Goal: Communication & Community: Share content

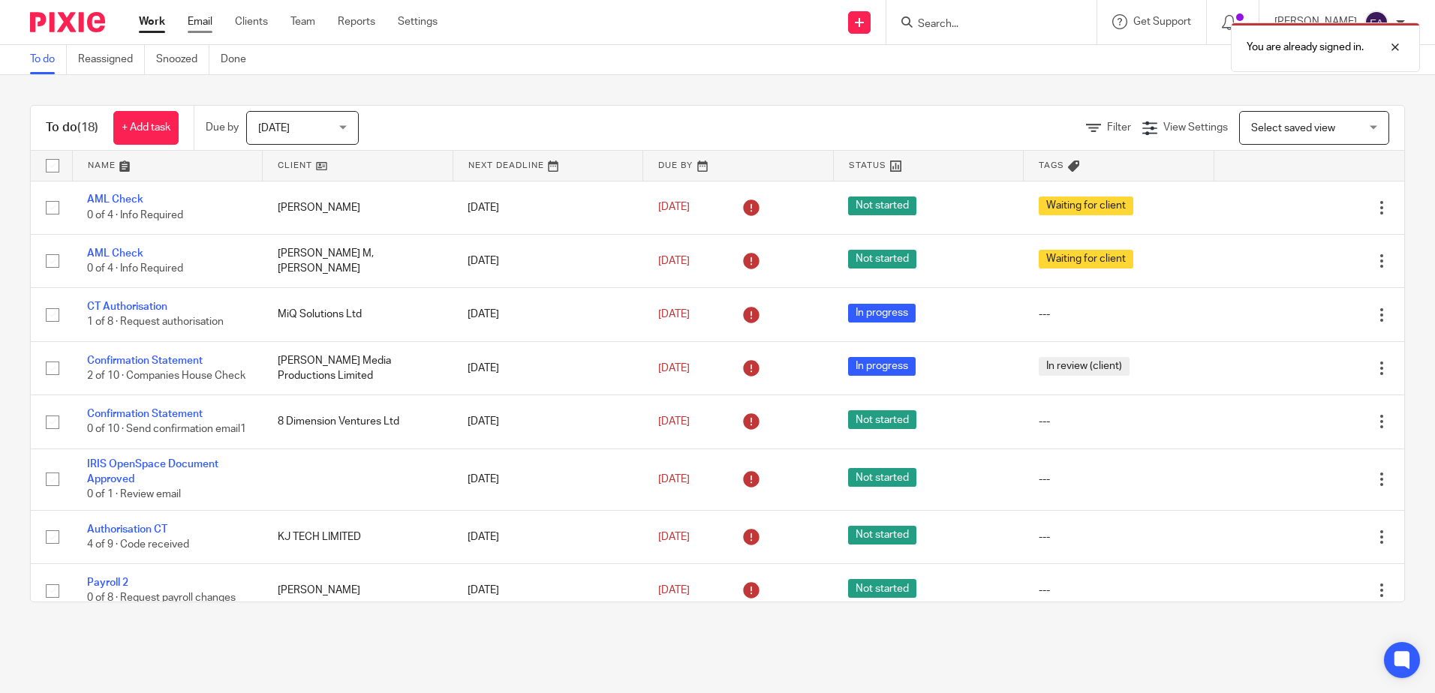
click at [209, 25] on link "Email" at bounding box center [200, 21] width 25 height 15
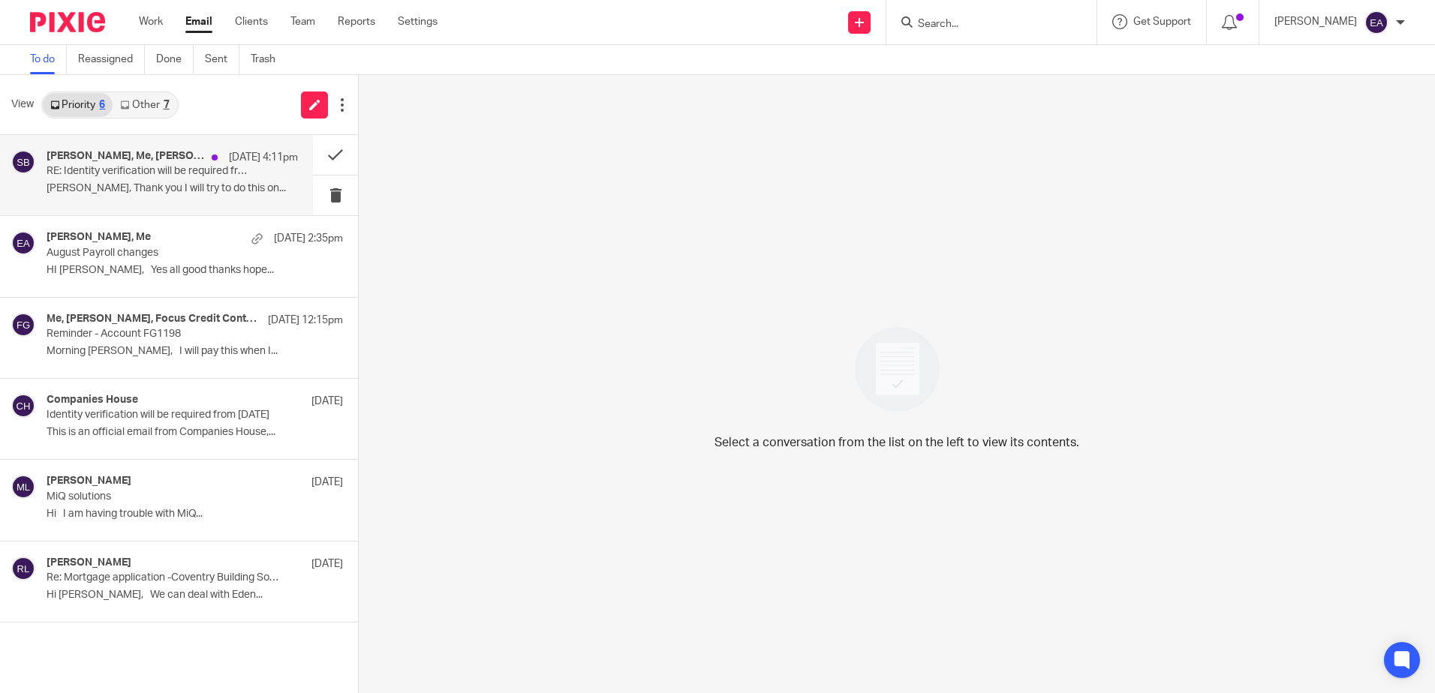
click at [118, 178] on p "RE: Identity verification will be required from [DATE]" at bounding box center [147, 171] width 201 height 13
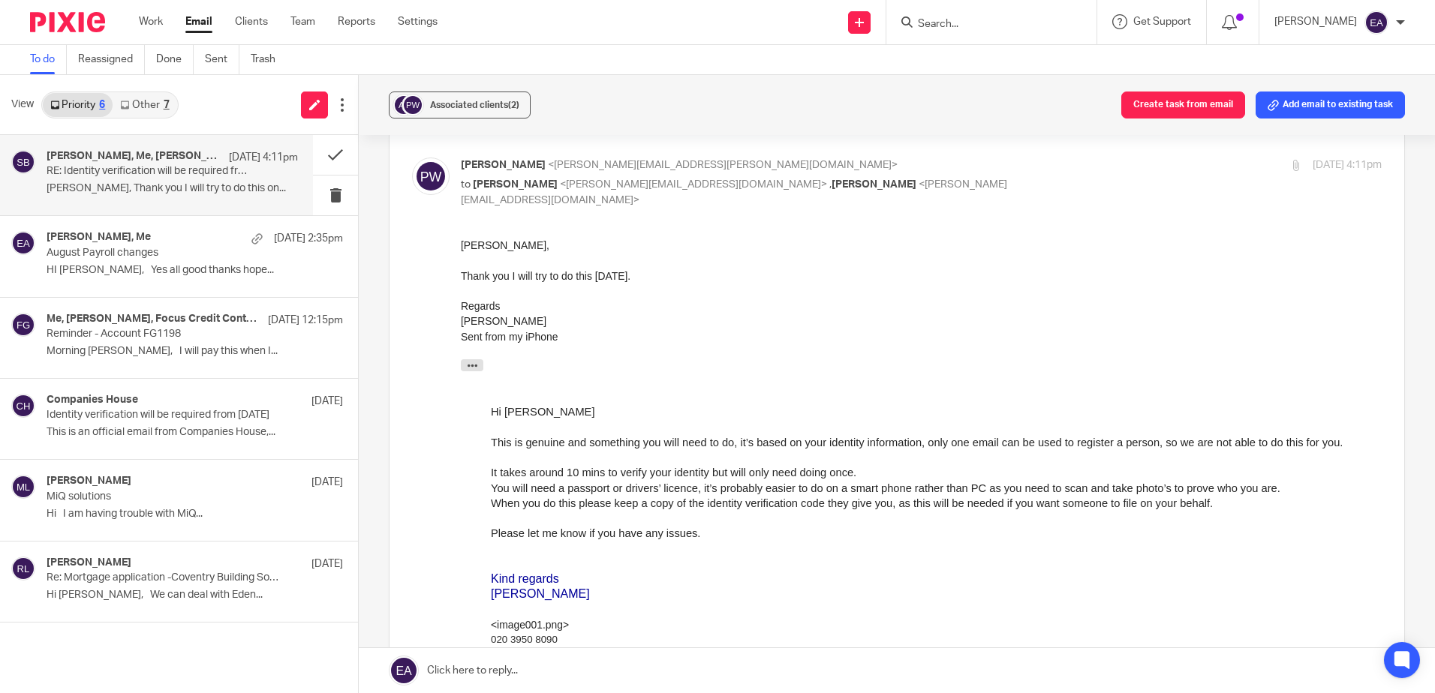
scroll to position [225, 0]
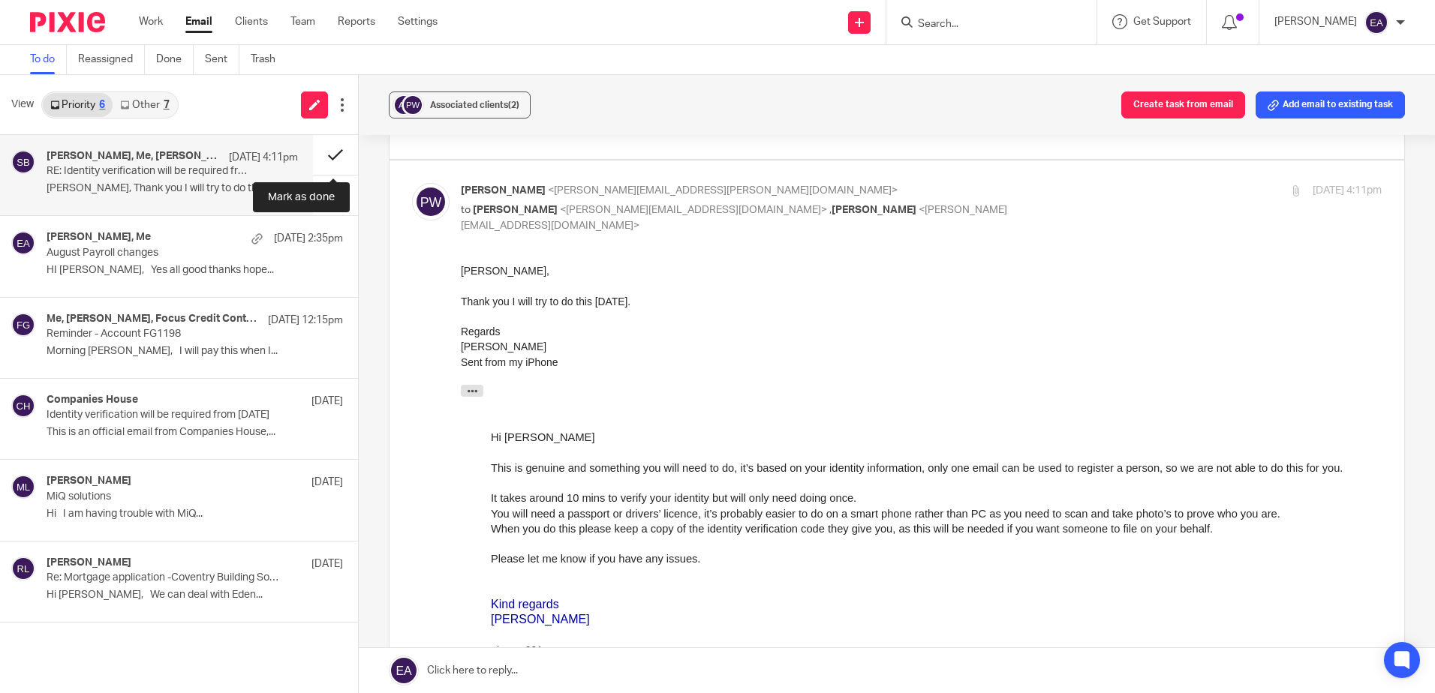
click at [332, 155] on button at bounding box center [335, 155] width 45 height 40
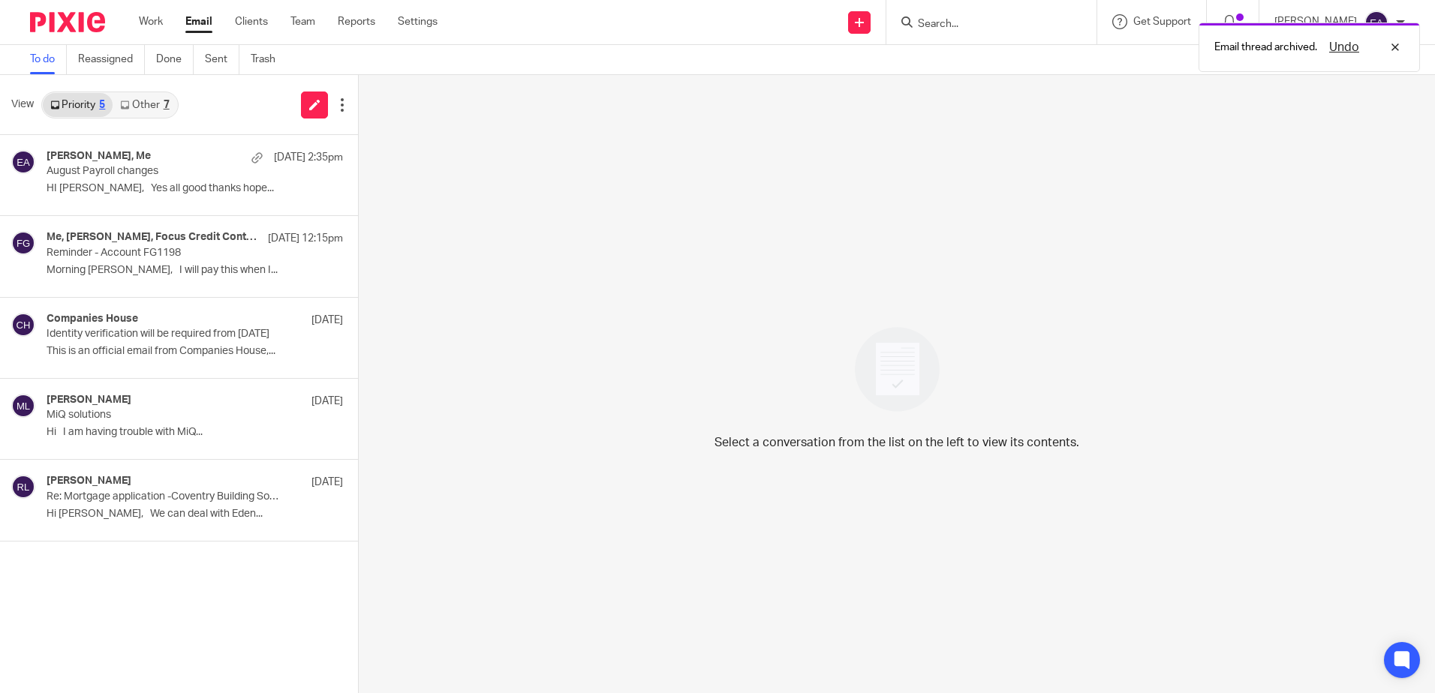
click at [158, 100] on link "Other 7" at bounding box center [145, 105] width 64 height 24
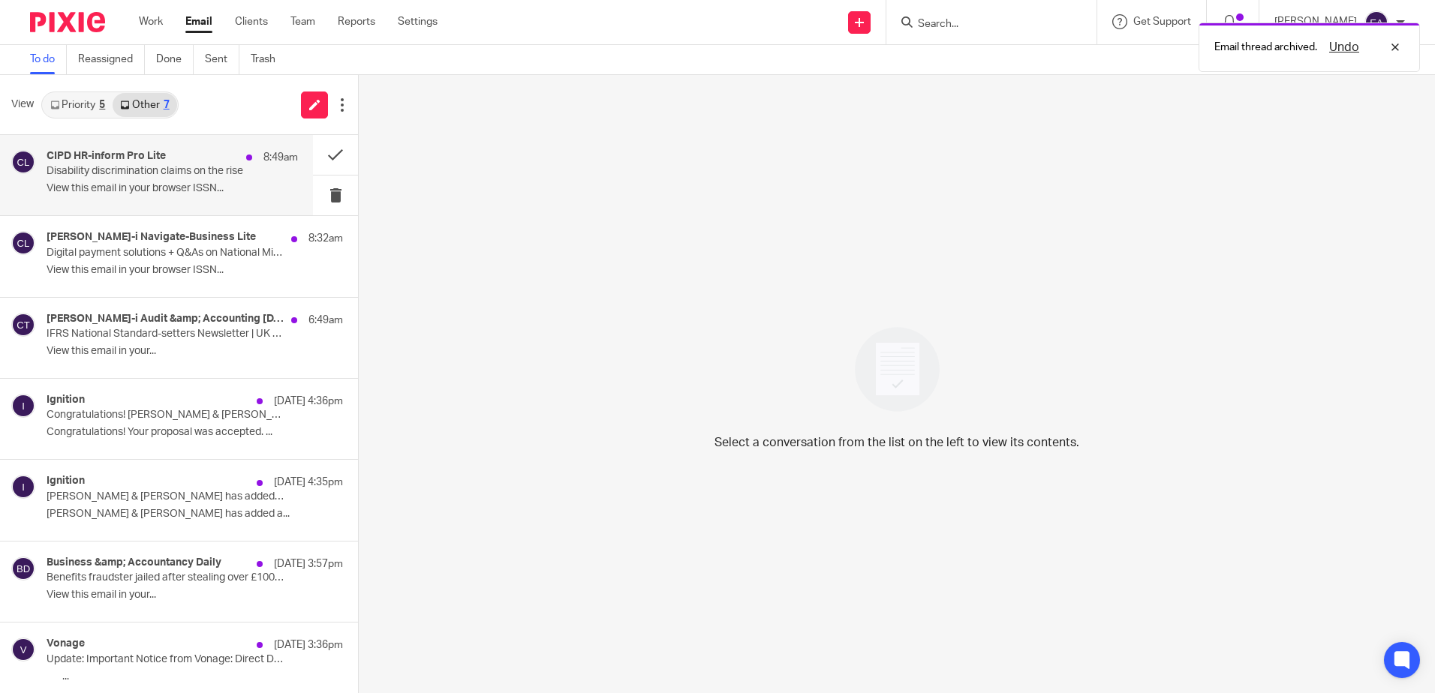
click at [158, 165] on p "Disability discrimination claims on the rise" at bounding box center [147, 171] width 201 height 13
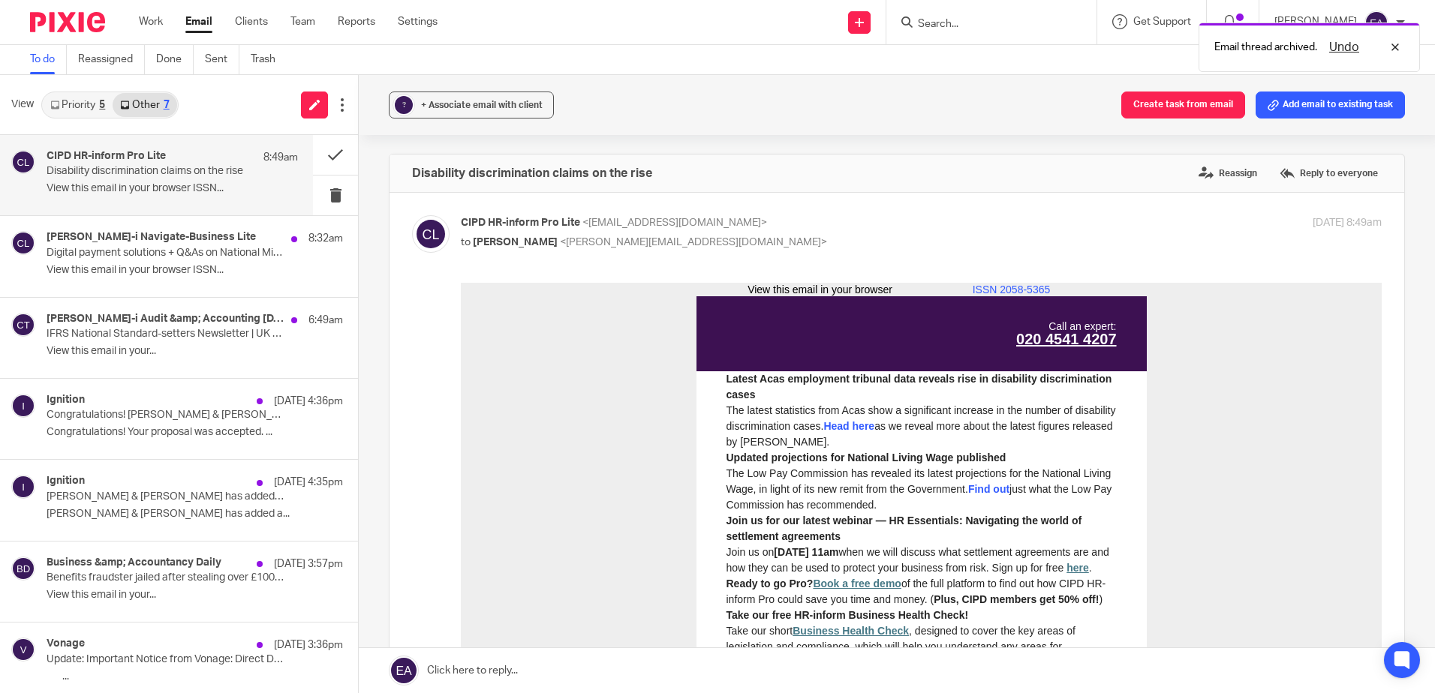
scroll to position [0, 0]
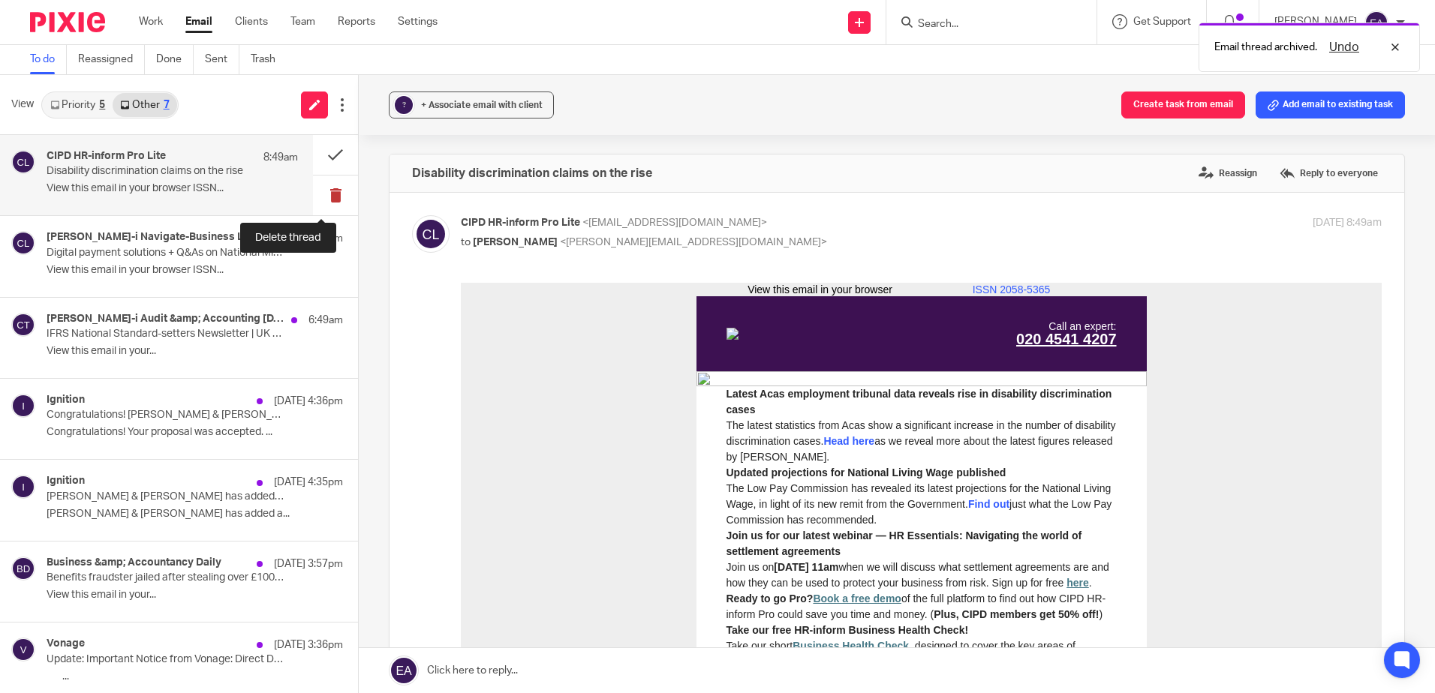
click at [317, 190] on button at bounding box center [335, 196] width 45 height 40
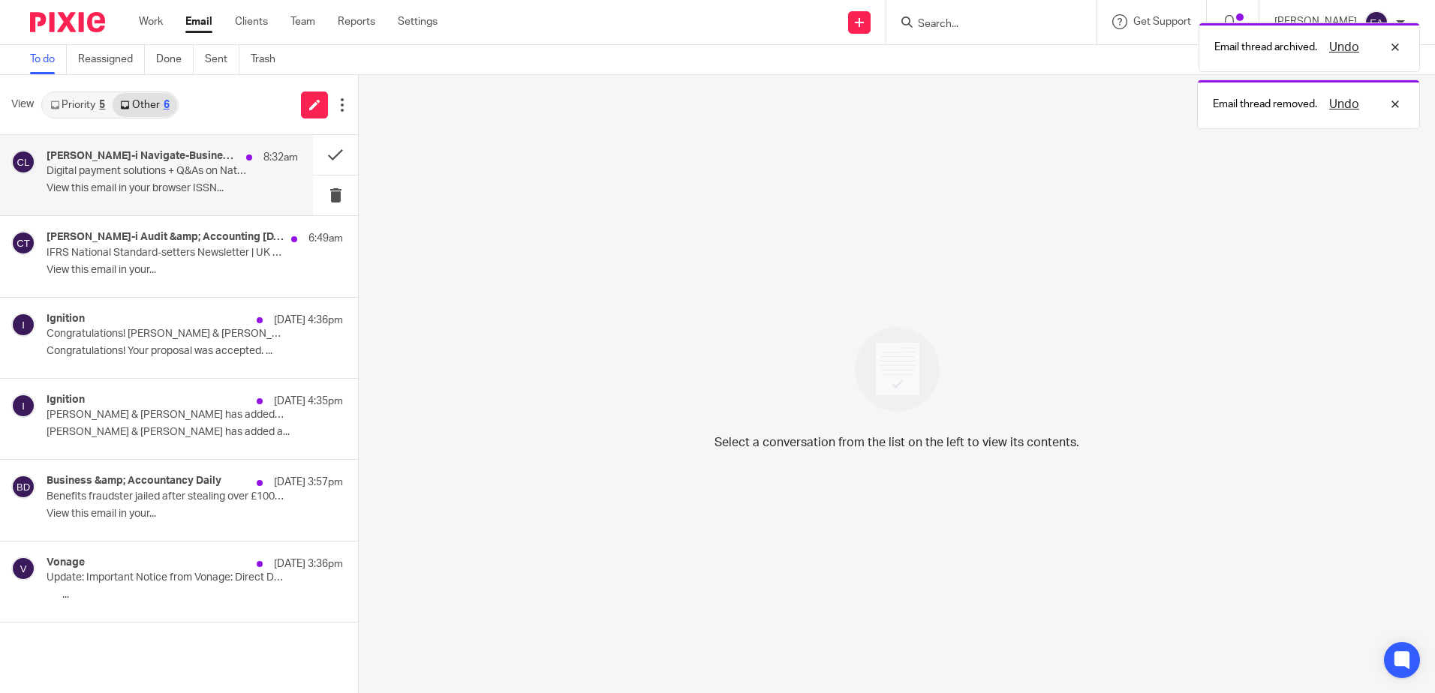
click at [128, 185] on p "View this email in your browser ISSN..." at bounding box center [172, 188] width 251 height 13
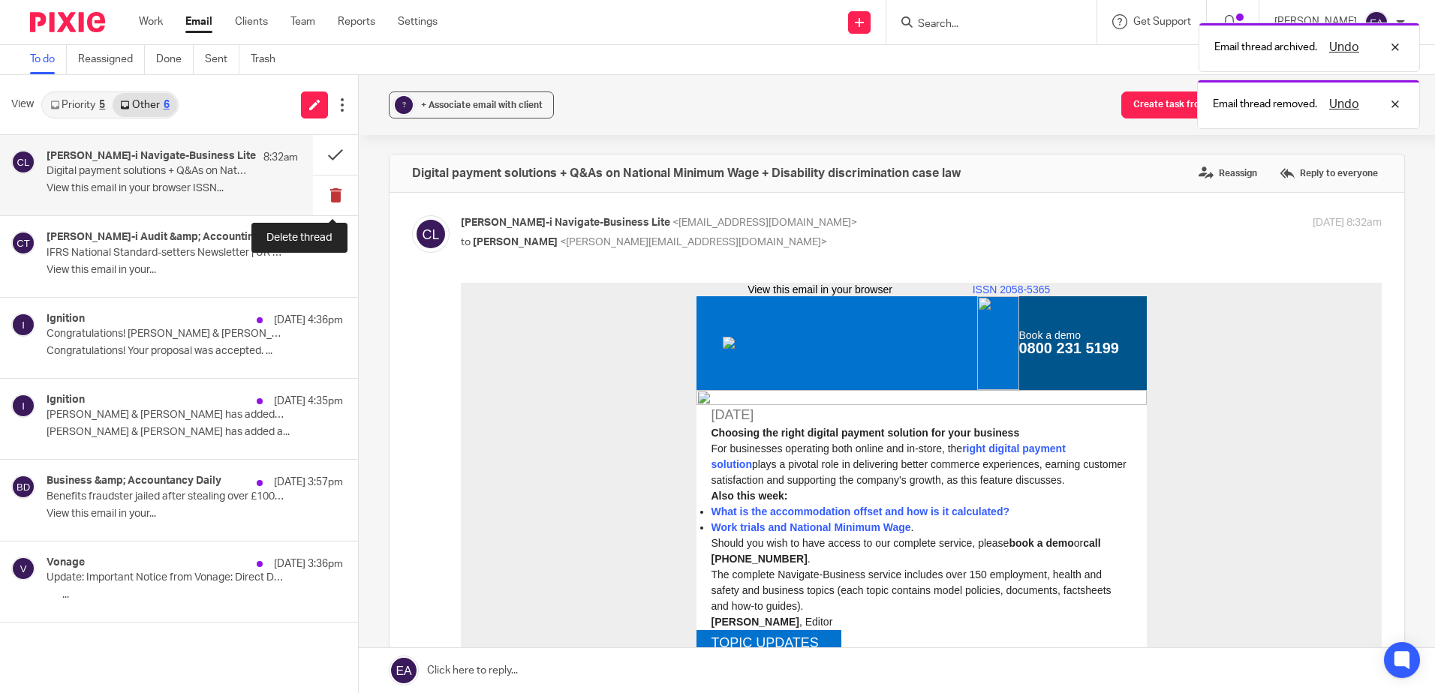
click at [341, 190] on button at bounding box center [335, 196] width 45 height 40
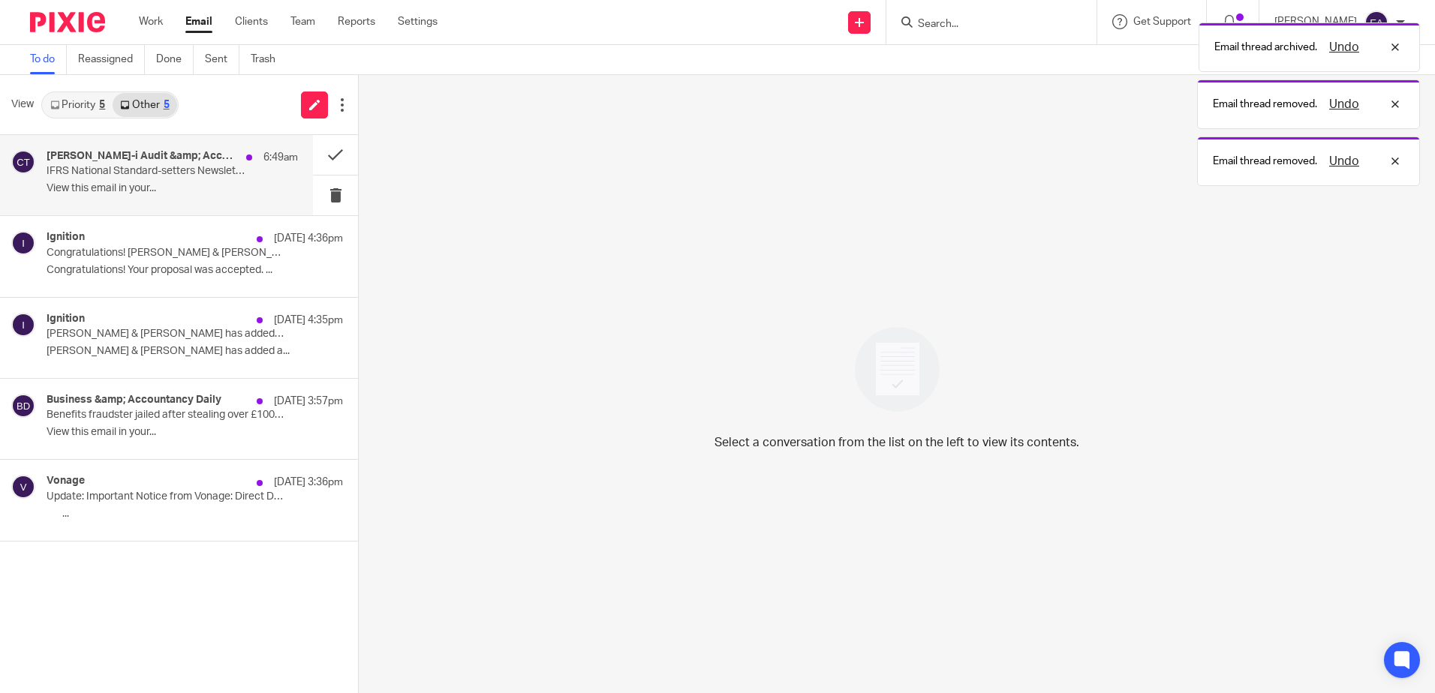
click at [174, 182] on div "Croner-i Audit &amp; Accounting Today 6:49am IFRS National Standard-setters New…" at bounding box center [172, 175] width 251 height 50
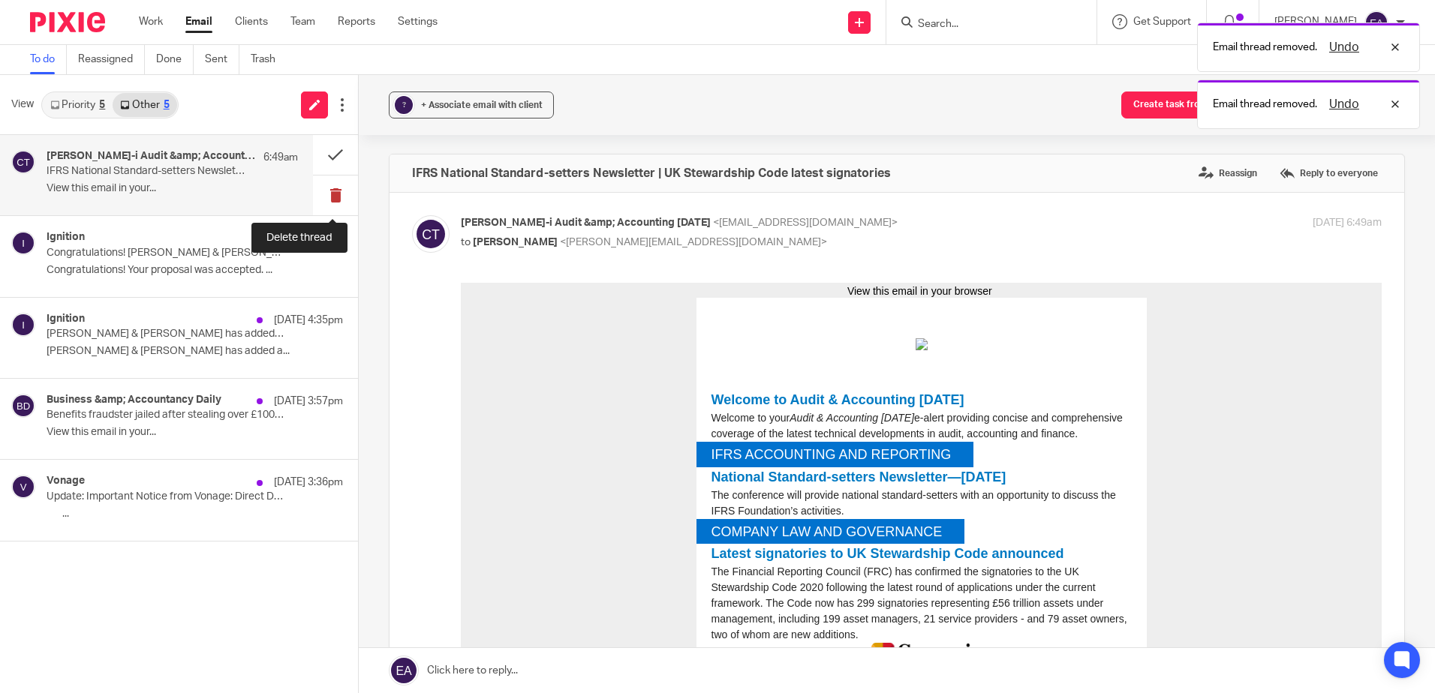
click at [334, 194] on button at bounding box center [335, 196] width 45 height 40
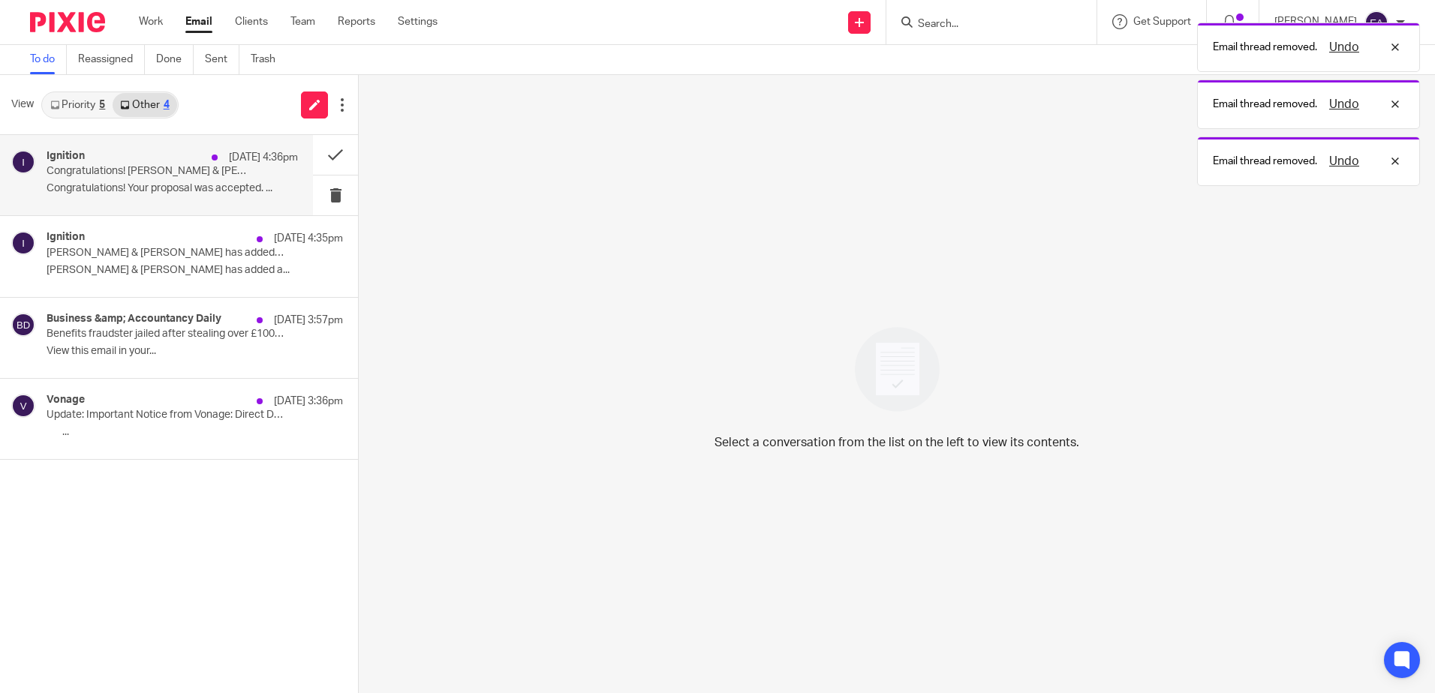
click at [158, 177] on p "Congratulations! Andrew Alston & Regina Freedman has accepted your proposal (#P…" at bounding box center [147, 171] width 201 height 13
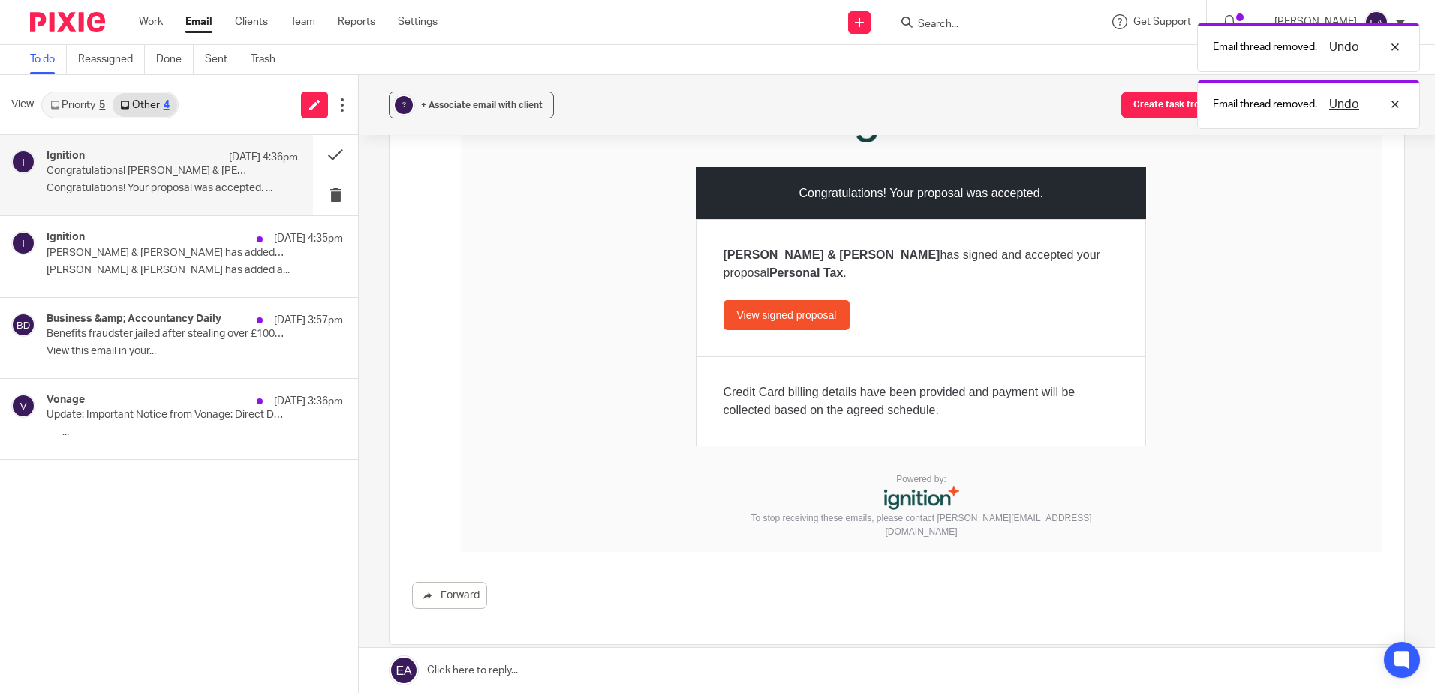
scroll to position [225, 0]
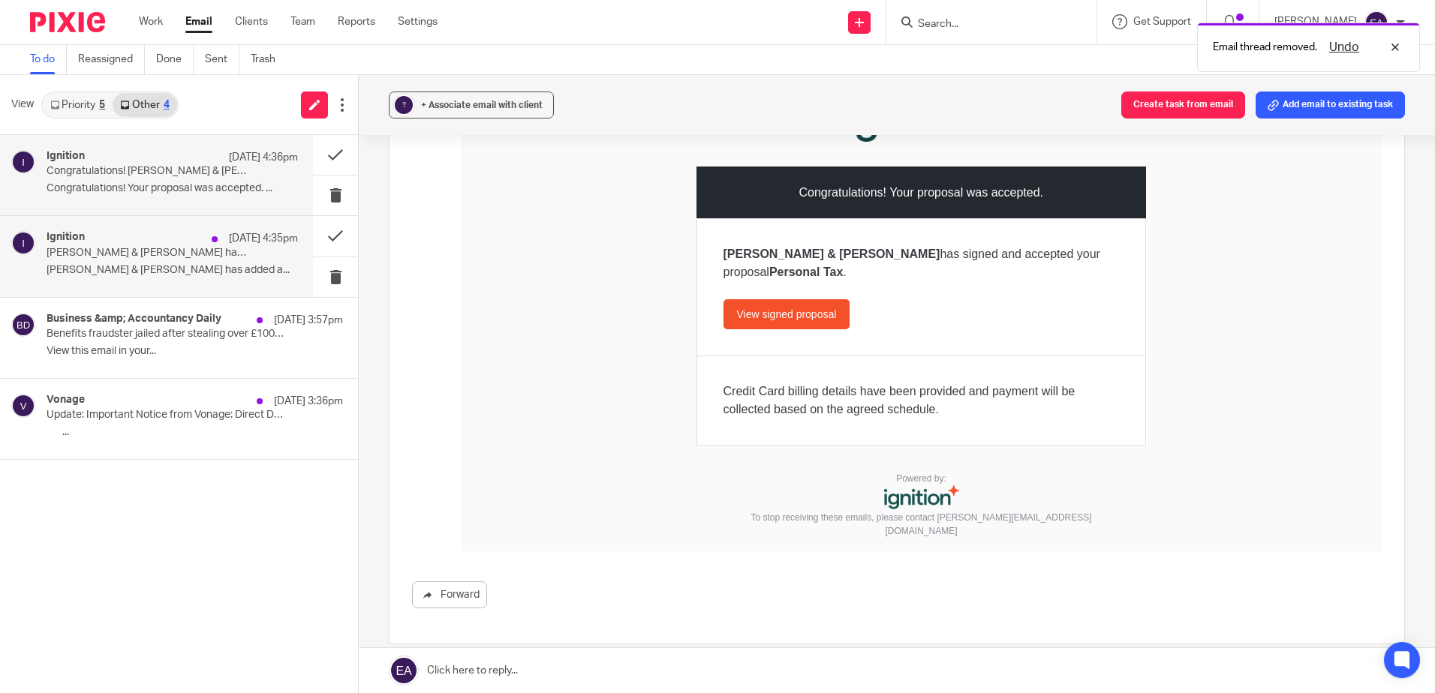
click at [128, 249] on p "Andrew Alston & Regina Freedman has added a new payment method" at bounding box center [147, 253] width 201 height 13
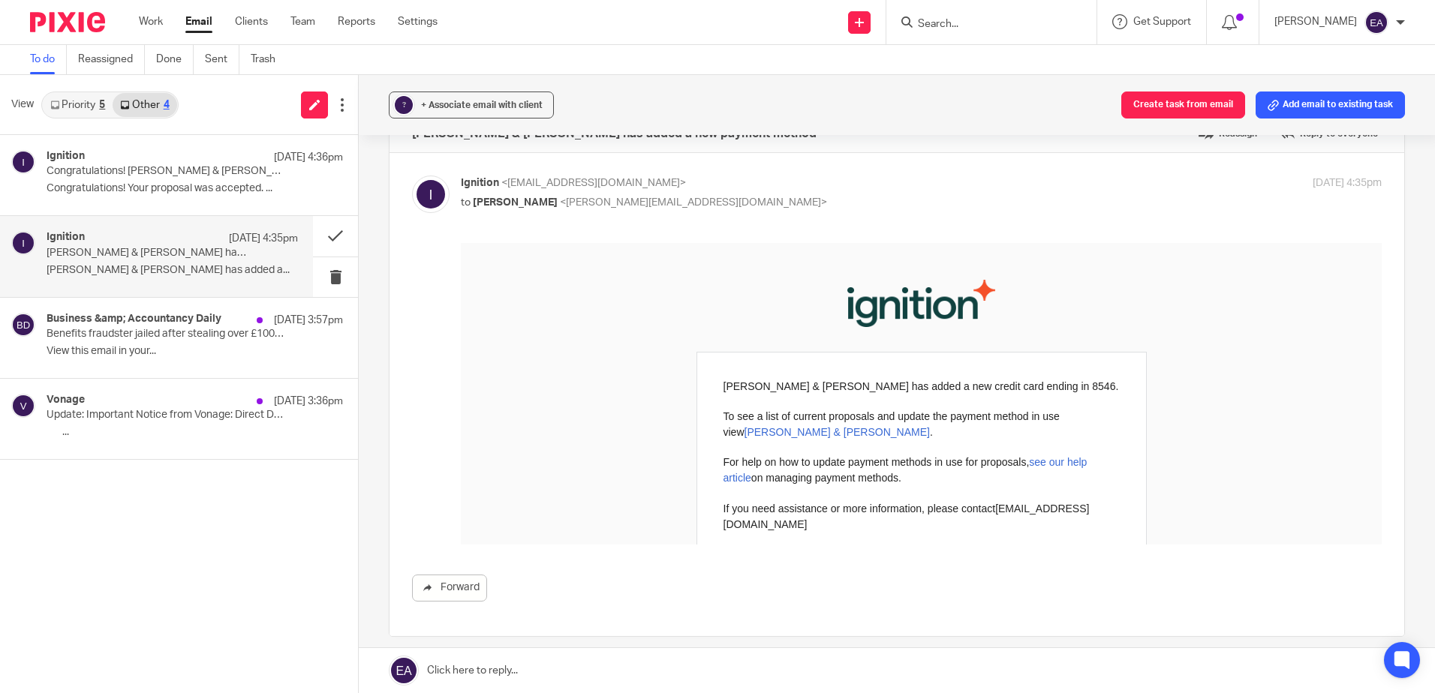
scroll to position [75, 0]
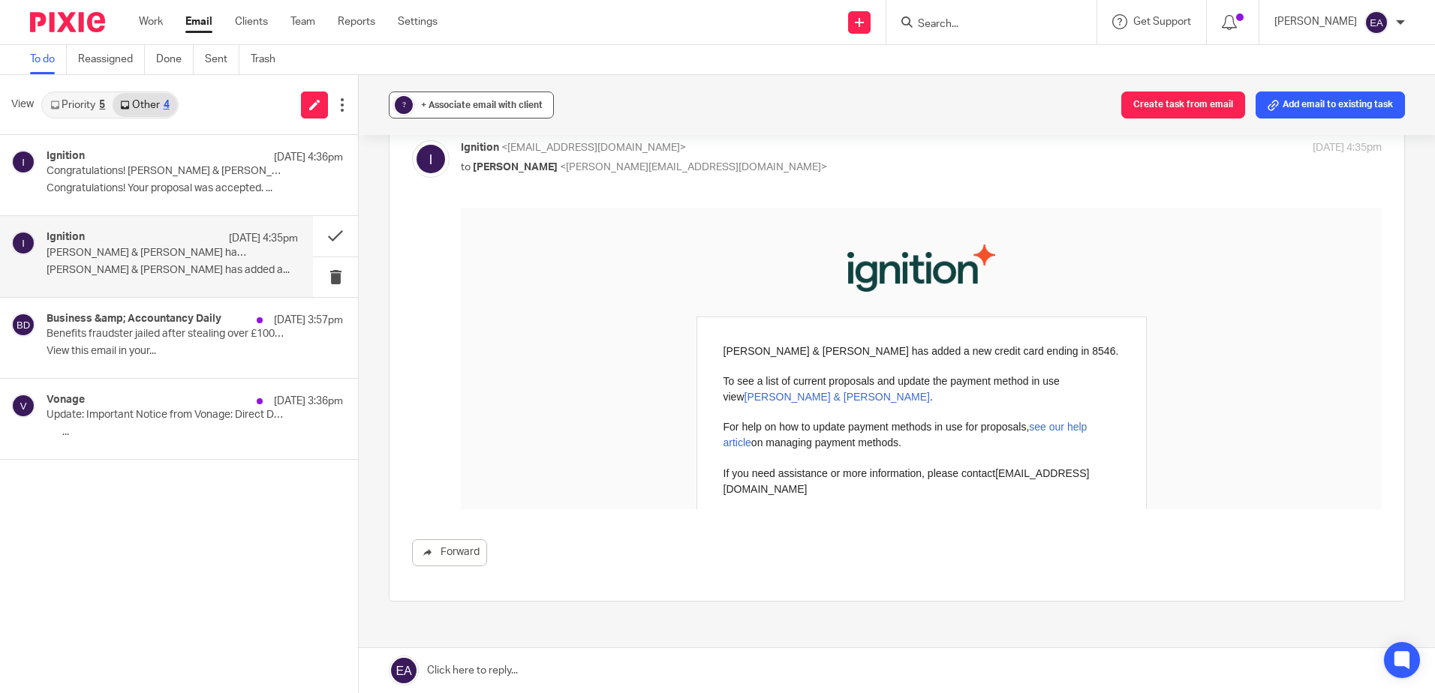
click at [465, 98] on div "+ Associate email with client" at bounding box center [482, 105] width 122 height 15
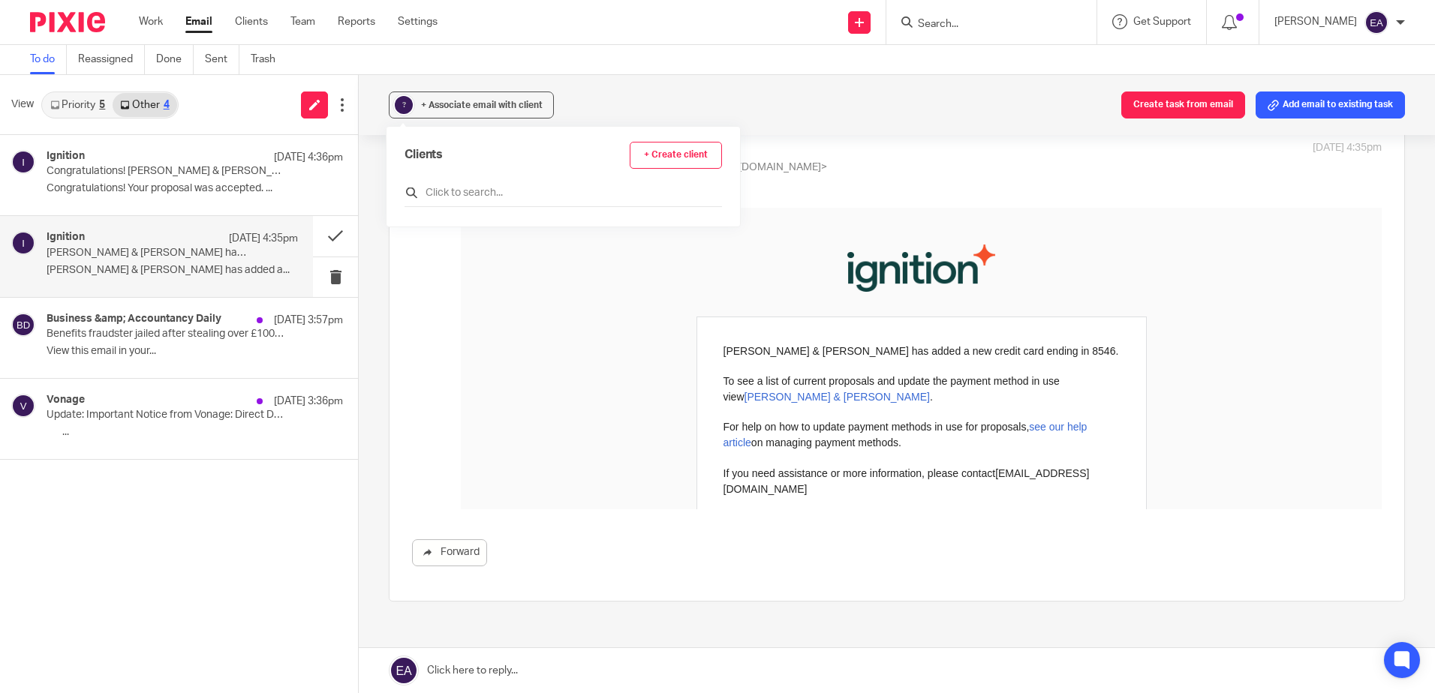
click at [550, 197] on input "text" at bounding box center [562, 192] width 317 height 15
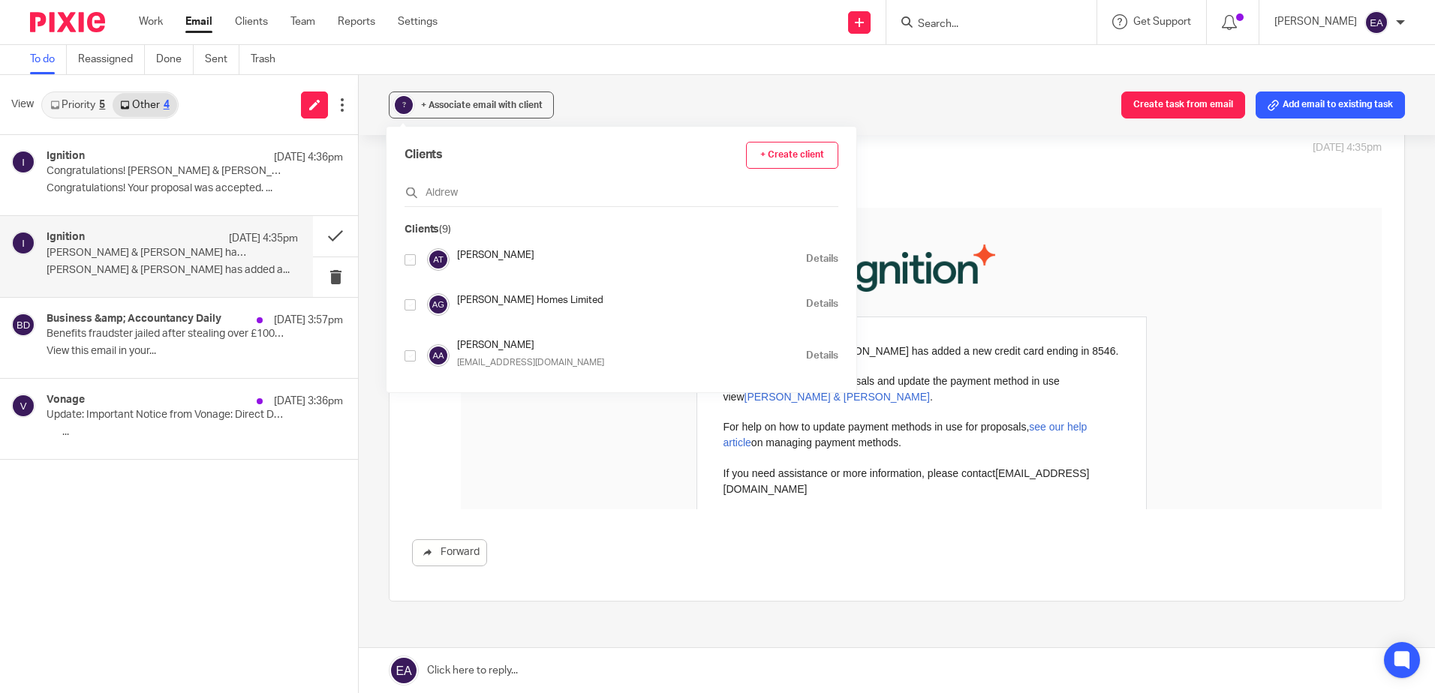
type input "Aldrew"
click at [408, 356] on input "checkbox" at bounding box center [409, 355] width 11 height 11
checkbox input "true"
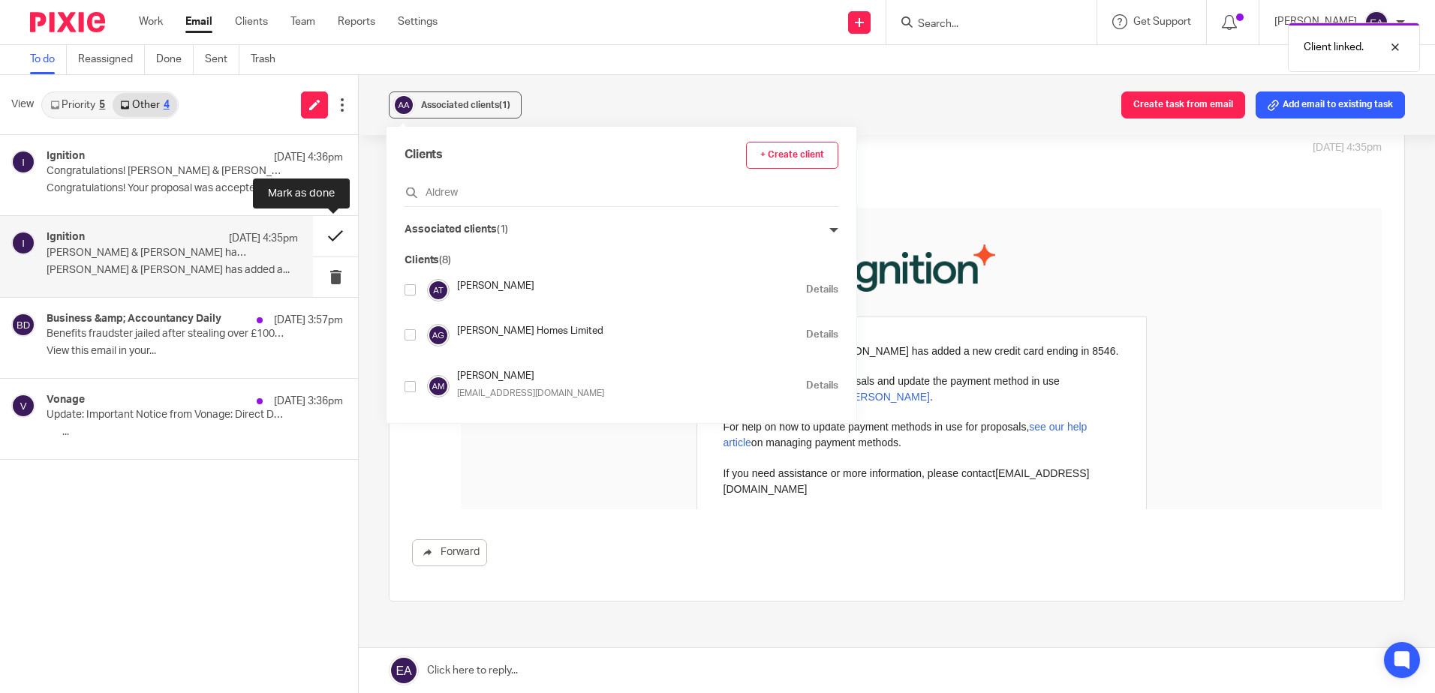
click at [332, 236] on button at bounding box center [335, 236] width 45 height 40
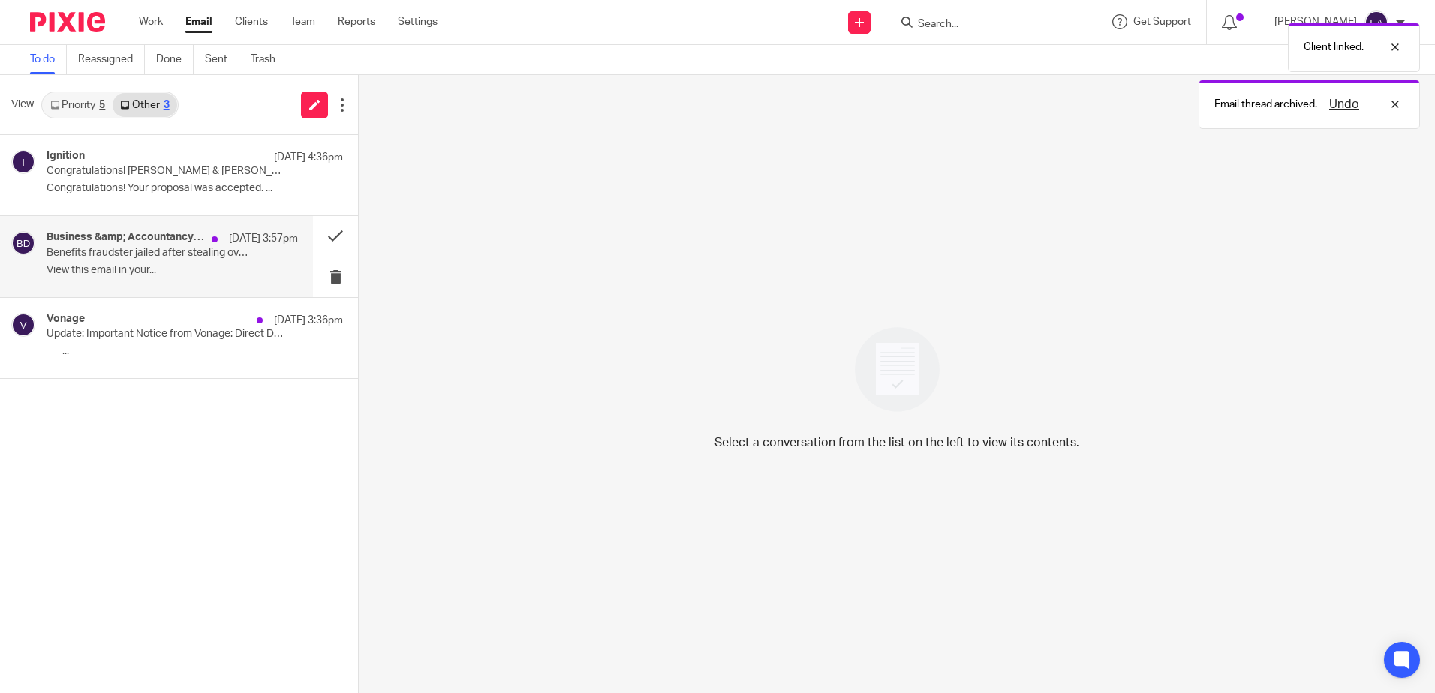
click at [141, 263] on div "Business &amp; Accountancy Daily 13 Aug 3:57pm Benefits fraudster jailed after …" at bounding box center [172, 256] width 251 height 50
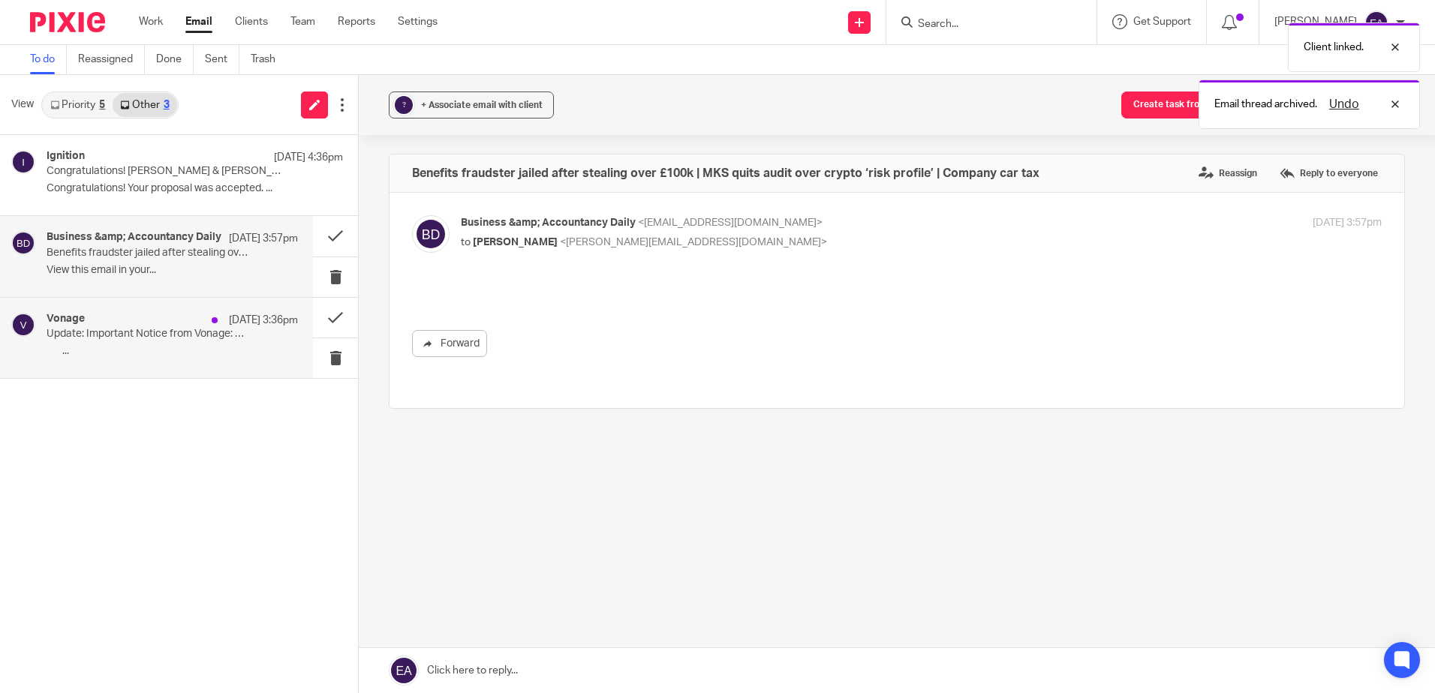
scroll to position [0, 0]
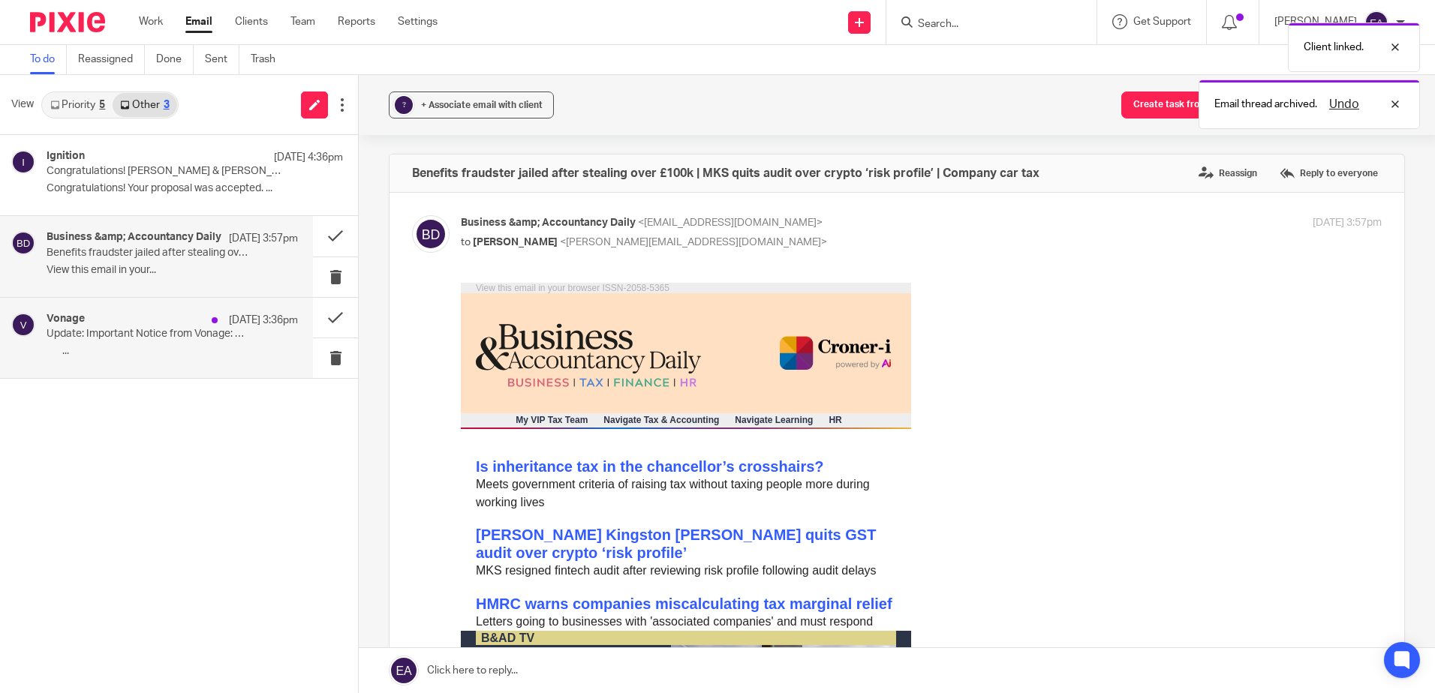
click at [164, 321] on div "Vonage 13 Aug 3:36pm" at bounding box center [172, 320] width 251 height 15
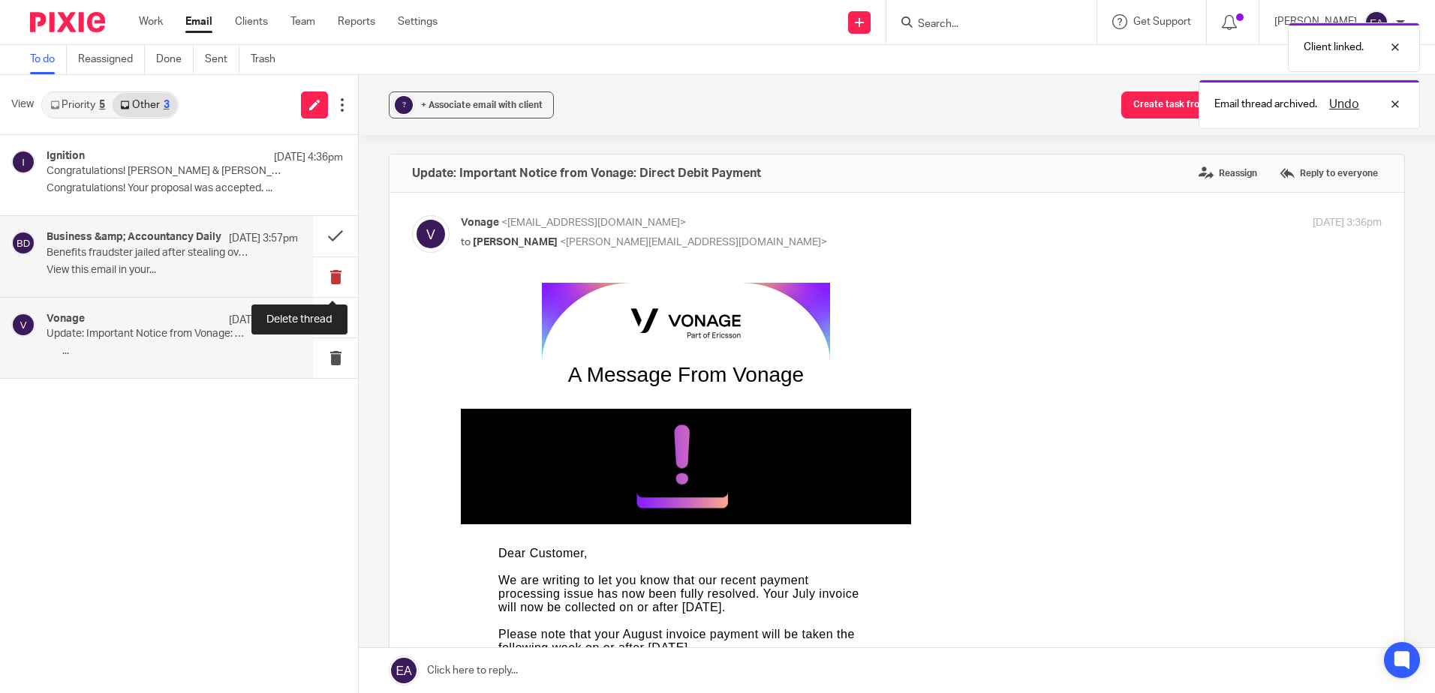
click at [332, 275] on button at bounding box center [335, 277] width 45 height 40
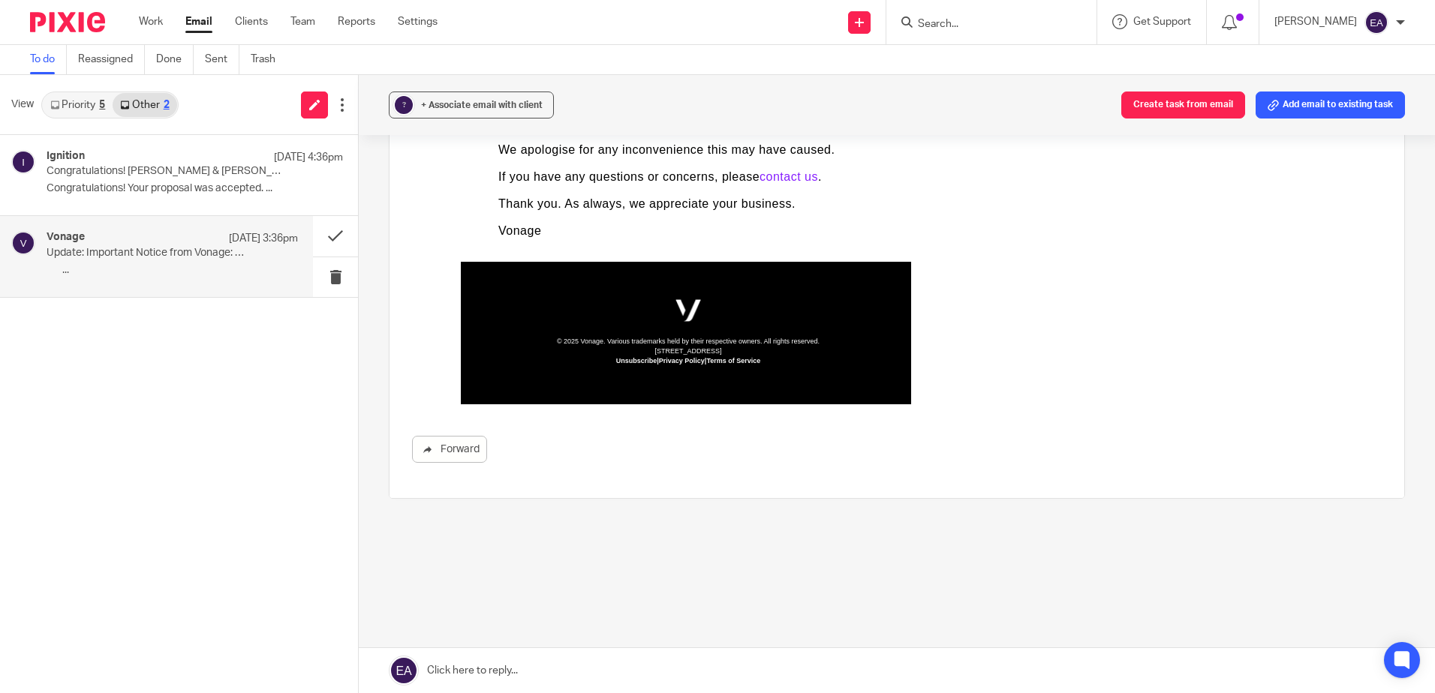
scroll to position [526, 0]
click at [467, 452] on link "Forward" at bounding box center [449, 448] width 75 height 27
click at [446, 100] on div "+ Associate email with client" at bounding box center [482, 105] width 122 height 15
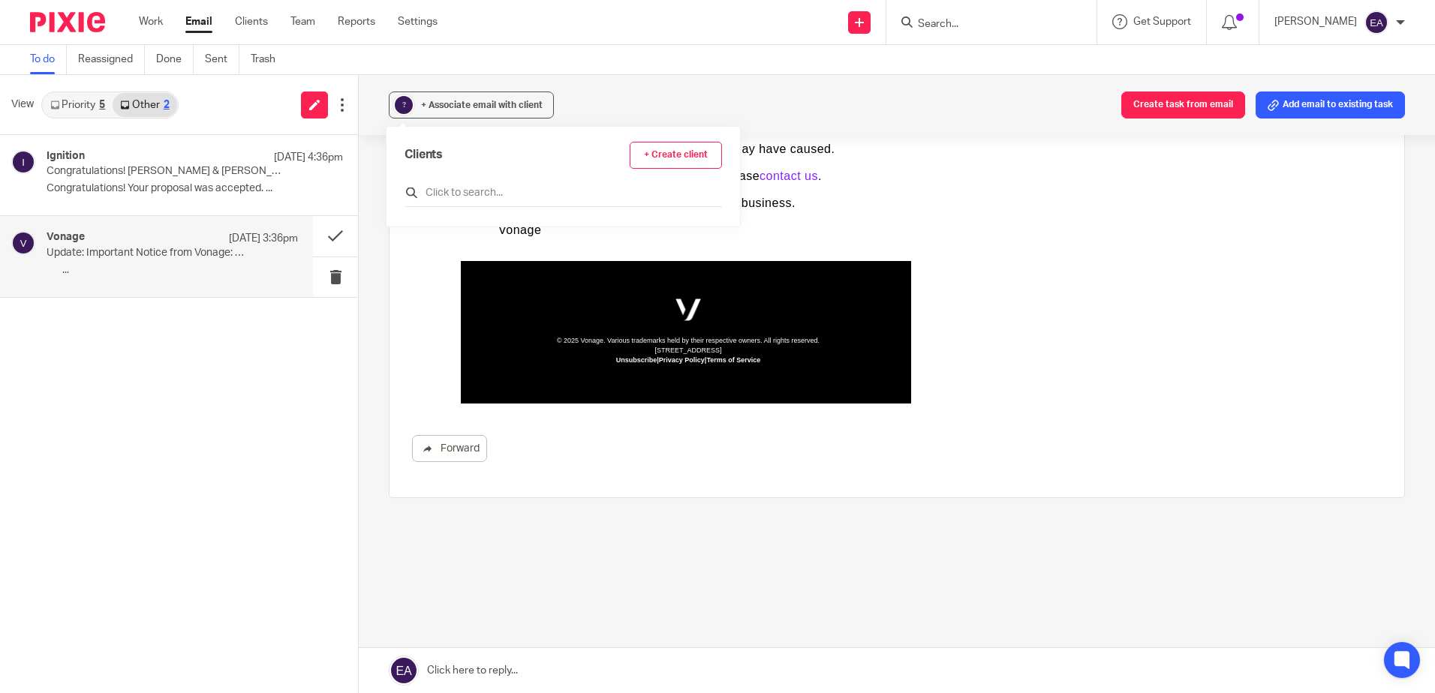
click at [486, 184] on div at bounding box center [562, 195] width 317 height 23
click at [512, 194] on input "text" at bounding box center [562, 192] width 317 height 15
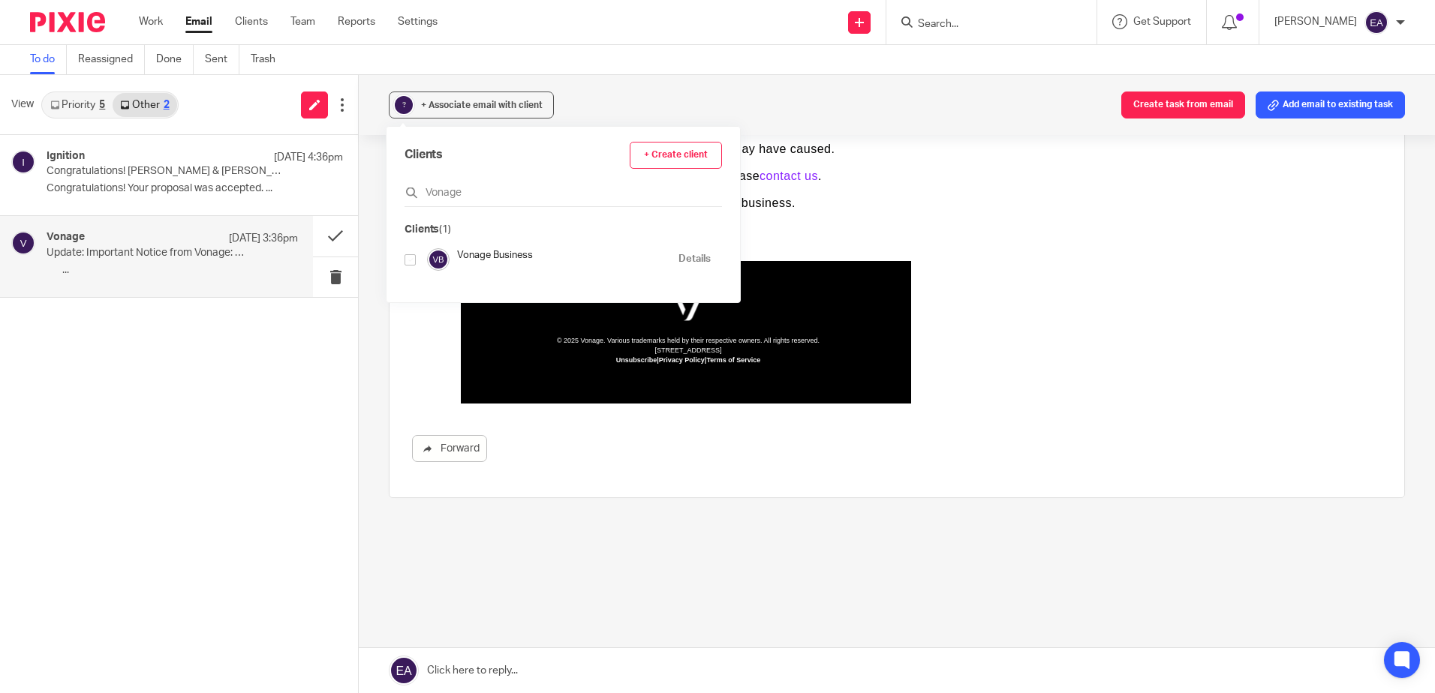
type input "Vonage"
click at [411, 260] on input "checkbox" at bounding box center [409, 259] width 11 height 11
checkbox input "true"
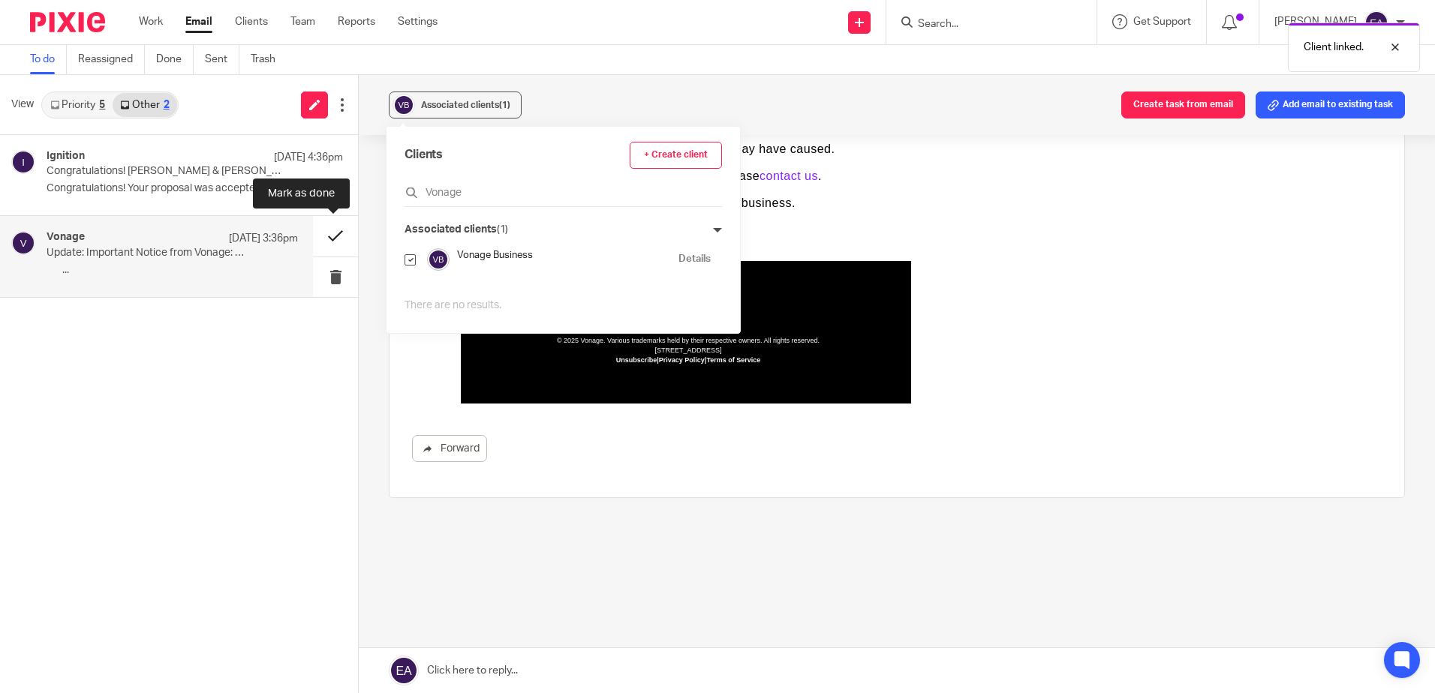
click at [329, 236] on button at bounding box center [335, 236] width 45 height 40
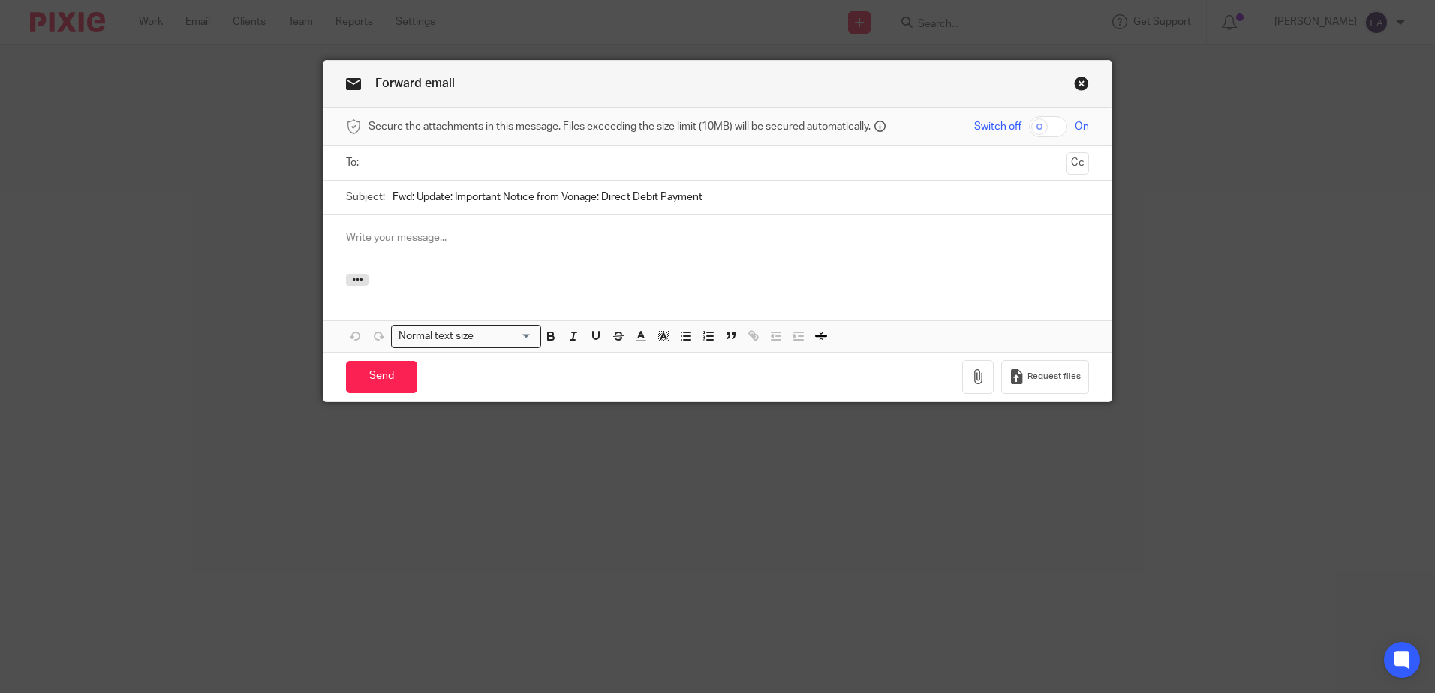
click at [407, 168] on input "text" at bounding box center [717, 163] width 686 height 17
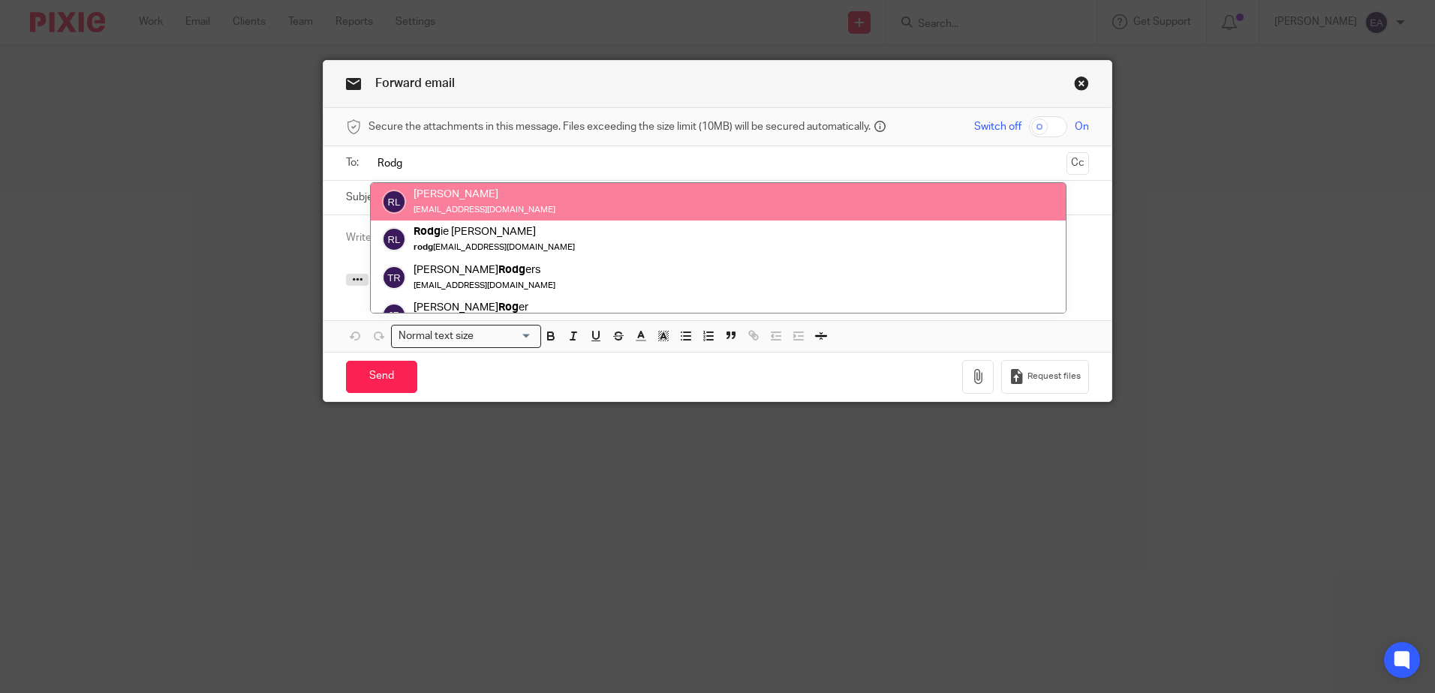
type input "Rodg"
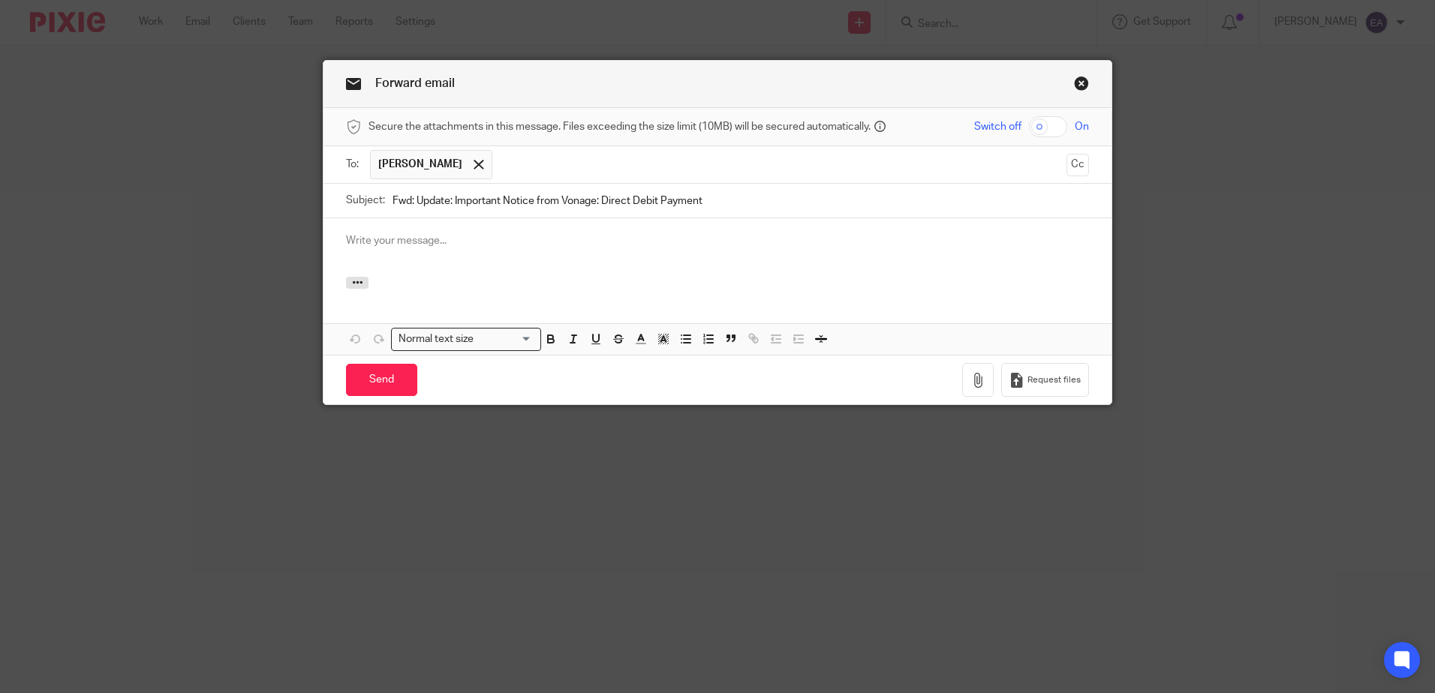
click at [357, 243] on p at bounding box center [717, 240] width 743 height 15
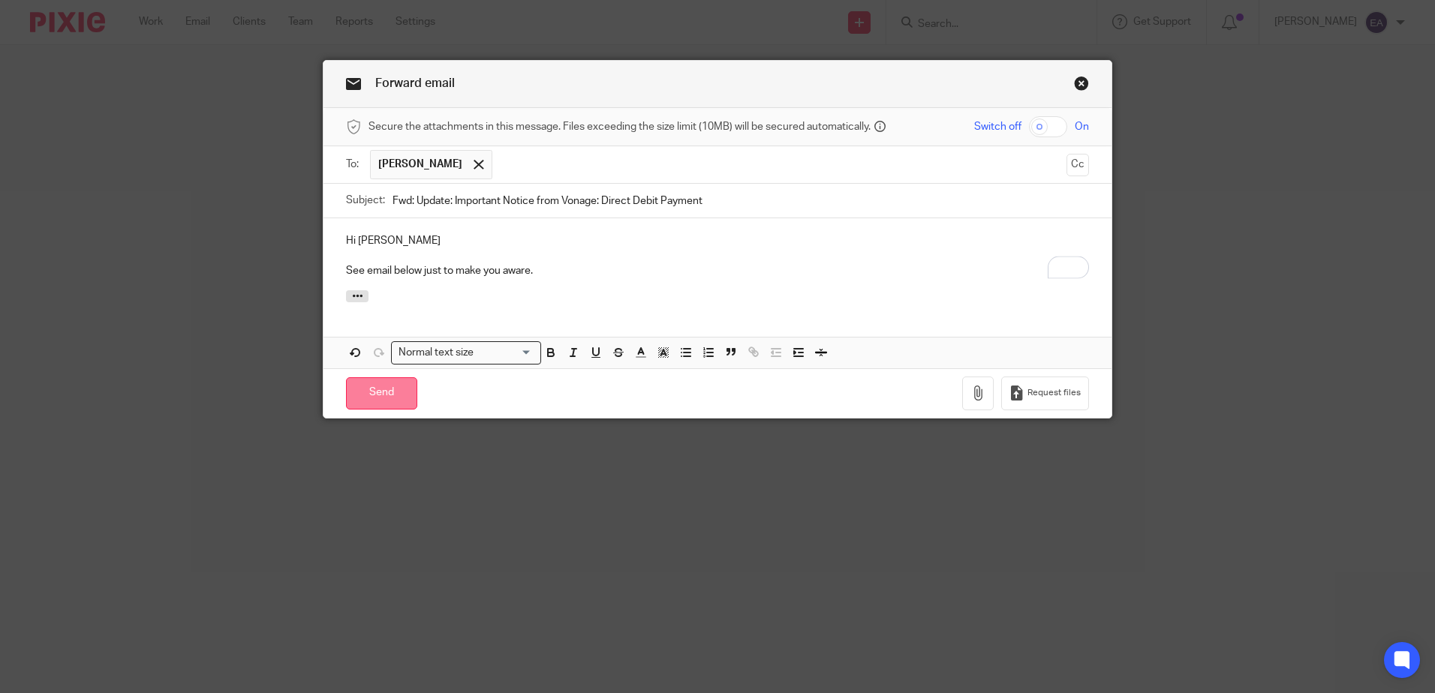
click at [392, 401] on input "Send" at bounding box center [381, 393] width 71 height 32
